Goal: Register for event/course

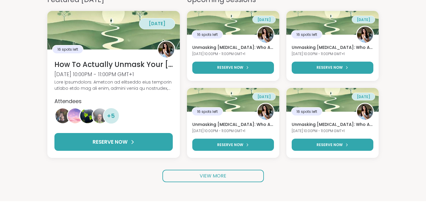
scroll to position [76, 0]
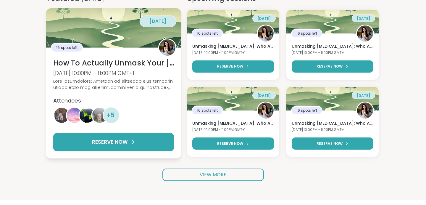
click at [144, 58] on h3 "How To Actually Unmask Your Autism" at bounding box center [113, 63] width 121 height 10
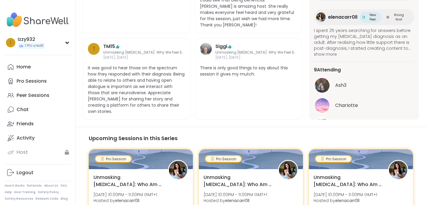
scroll to position [602, 0]
click at [204, 43] on img at bounding box center [206, 49] width 12 height 12
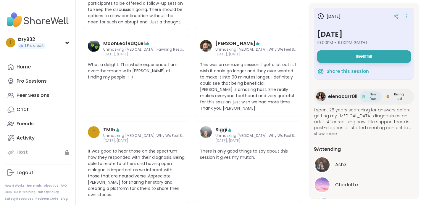
scroll to position [32, 0]
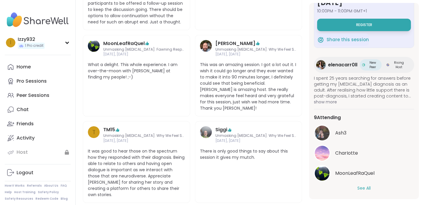
click at [365, 185] on button "See All" at bounding box center [363, 188] width 13 height 6
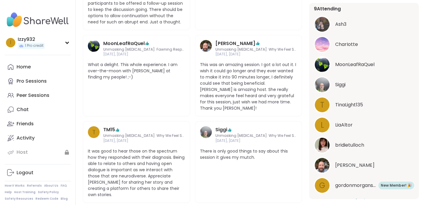
scroll to position [152, 0]
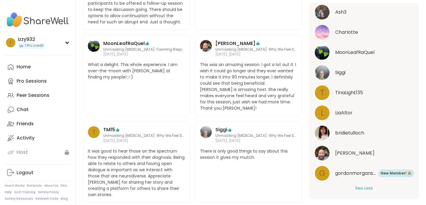
click at [325, 125] on img at bounding box center [322, 132] width 15 height 15
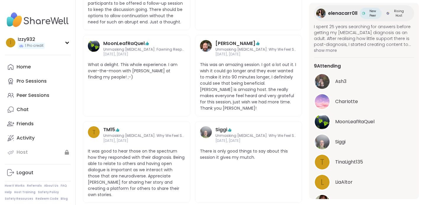
scroll to position [83, 0]
click at [323, 75] on img at bounding box center [322, 82] width 15 height 15
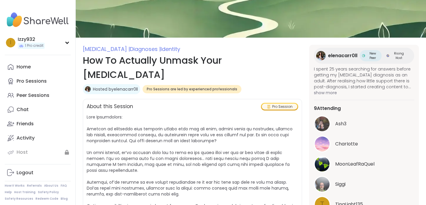
scroll to position [42, 0]
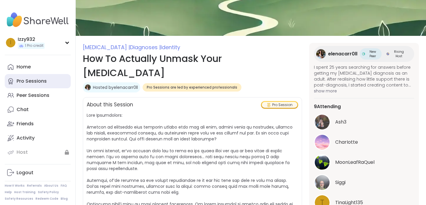
click at [33, 83] on div "Pro Sessions" at bounding box center [32, 81] width 30 height 7
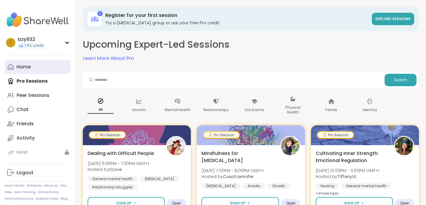
click at [27, 66] on div "Home" at bounding box center [24, 67] width 14 height 7
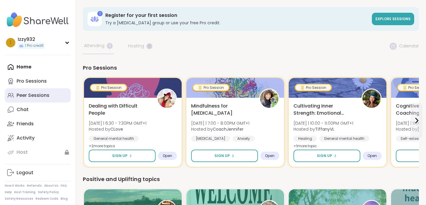
click at [40, 96] on div "Peer Sessions" at bounding box center [33, 95] width 33 height 7
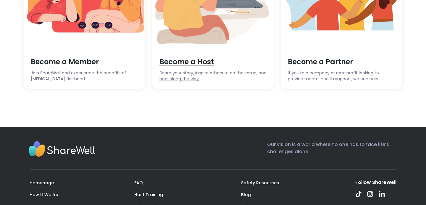
scroll to position [1767, 0]
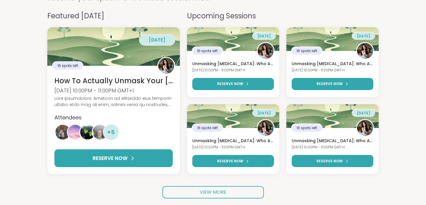
scroll to position [59, 0]
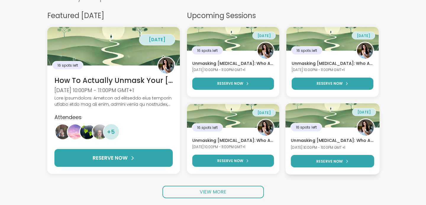
click at [313, 139] on h3 "Unmasking [MEDICAL_DATA]: Who Am I After A Diagnosis?" at bounding box center [332, 141] width 83 height 6
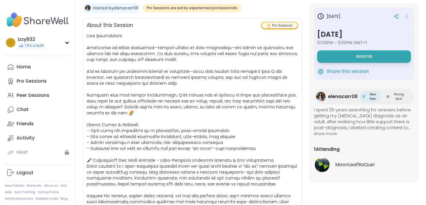
scroll to position [120, 0]
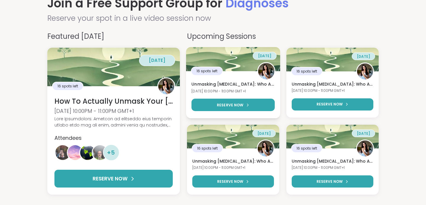
scroll to position [64, 0]
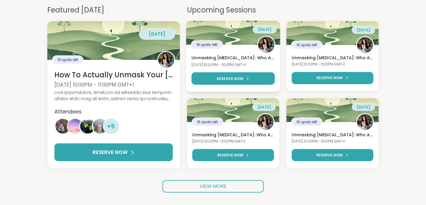
click at [233, 56] on h3 "Unmasking [MEDICAL_DATA]: Who Am I After A Diagnosis?" at bounding box center [232, 58] width 83 height 6
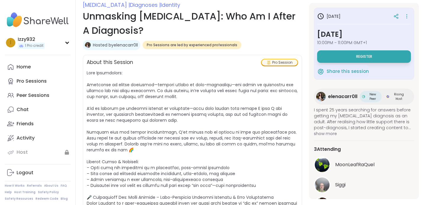
scroll to position [85, 0]
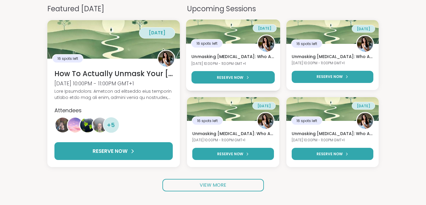
scroll to position [66, 0]
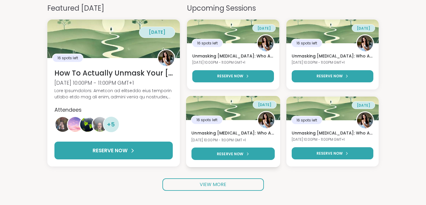
click at [227, 129] on div "16 spots left" at bounding box center [233, 120] width 94 height 18
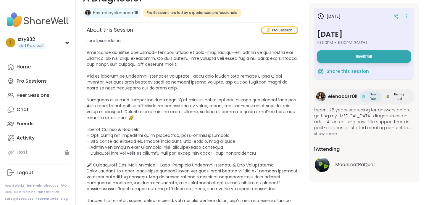
scroll to position [119, 0]
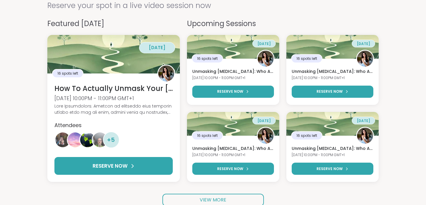
scroll to position [58, 0]
